Goal: Task Accomplishment & Management: Use online tool/utility

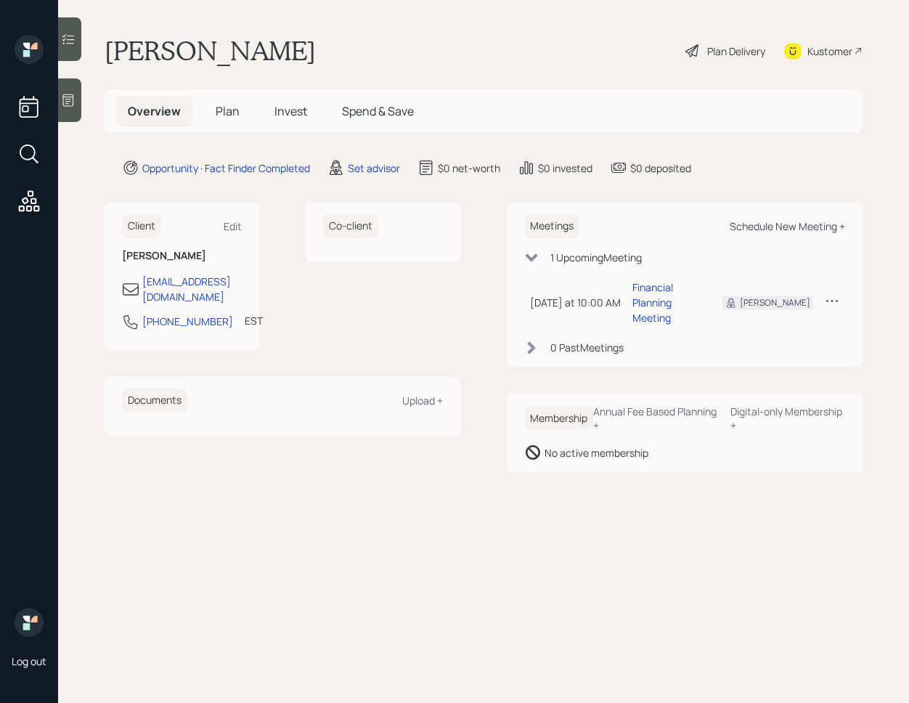
click at [813, 224] on div "Schedule New Meeting +" at bounding box center [787, 226] width 115 height 14
select select "round-[PERSON_NAME]"
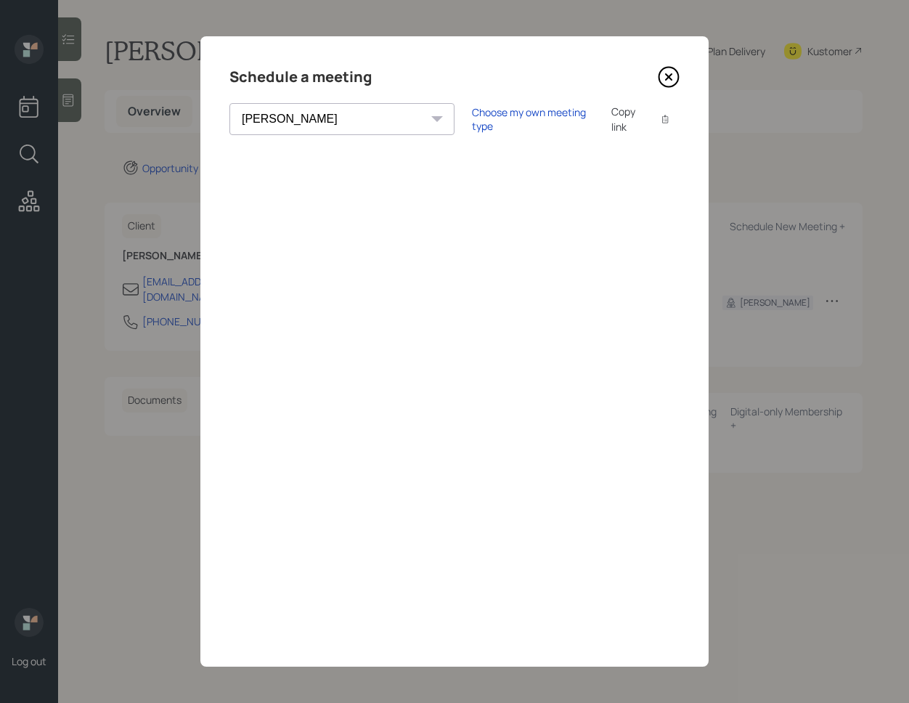
click at [328, 126] on select "[PERSON_NAME] [PERSON_NAME] [PERSON_NAME] [PERSON_NAME] [PERSON_NAME] [PERSON_N…" at bounding box center [341, 119] width 225 height 32
click at [229, 103] on select "[PERSON_NAME] [PERSON_NAME] [PERSON_NAME] [PERSON_NAME] [PERSON_NAME] [PERSON_N…" at bounding box center [341, 119] width 225 height 32
click at [472, 122] on div "Choose my own meeting type" at bounding box center [533, 119] width 122 height 28
click at [666, 82] on icon at bounding box center [669, 77] width 22 height 22
